Goal: Find specific page/section: Find specific page/section

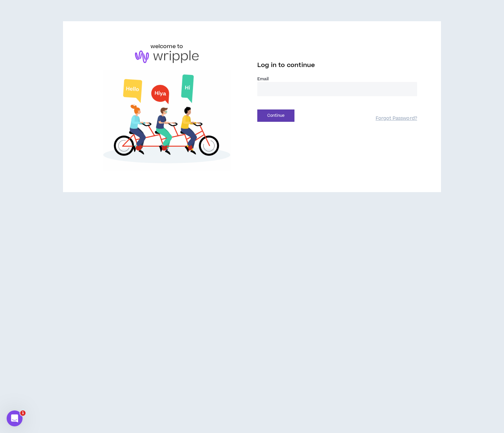
click at [288, 93] on input "email" at bounding box center [337, 89] width 160 height 14
type input "**********"
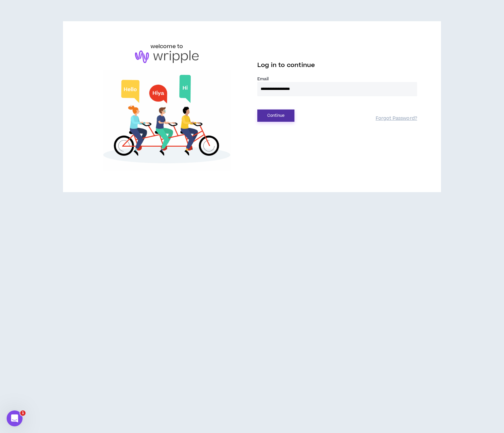
click at [284, 116] on button "Continue" at bounding box center [275, 115] width 37 height 12
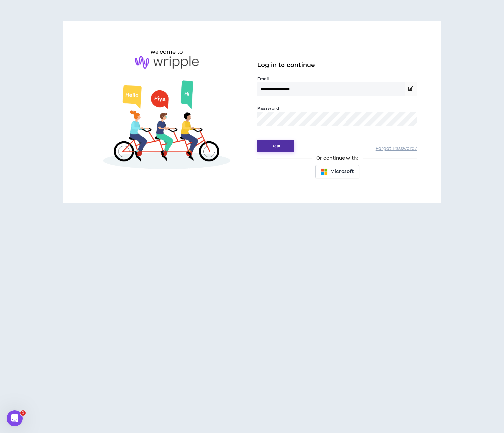
click at [281, 144] on button "Login" at bounding box center [275, 146] width 37 height 12
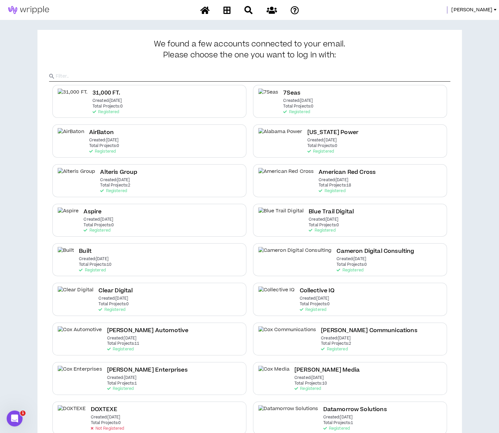
click at [236, 74] on input "text" at bounding box center [253, 76] width 395 height 10
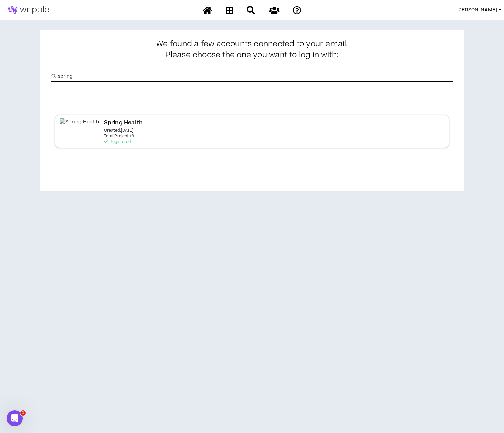
type input "spring"
click at [154, 120] on div "Spring Health Created: Oct 9 2024 Total Projects: 8 Registered" at bounding box center [252, 131] width 395 height 33
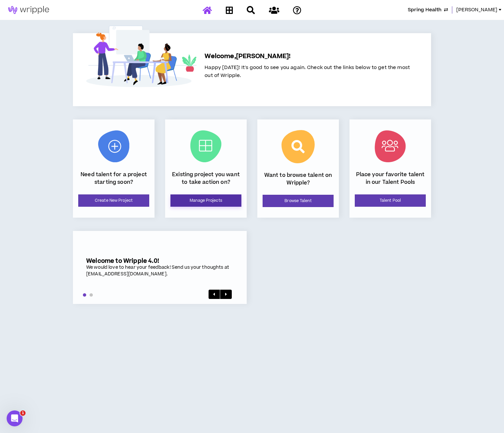
click at [229, 201] on link "Manage Projects" at bounding box center [206, 200] width 71 height 12
